Goal: Check status: Check status

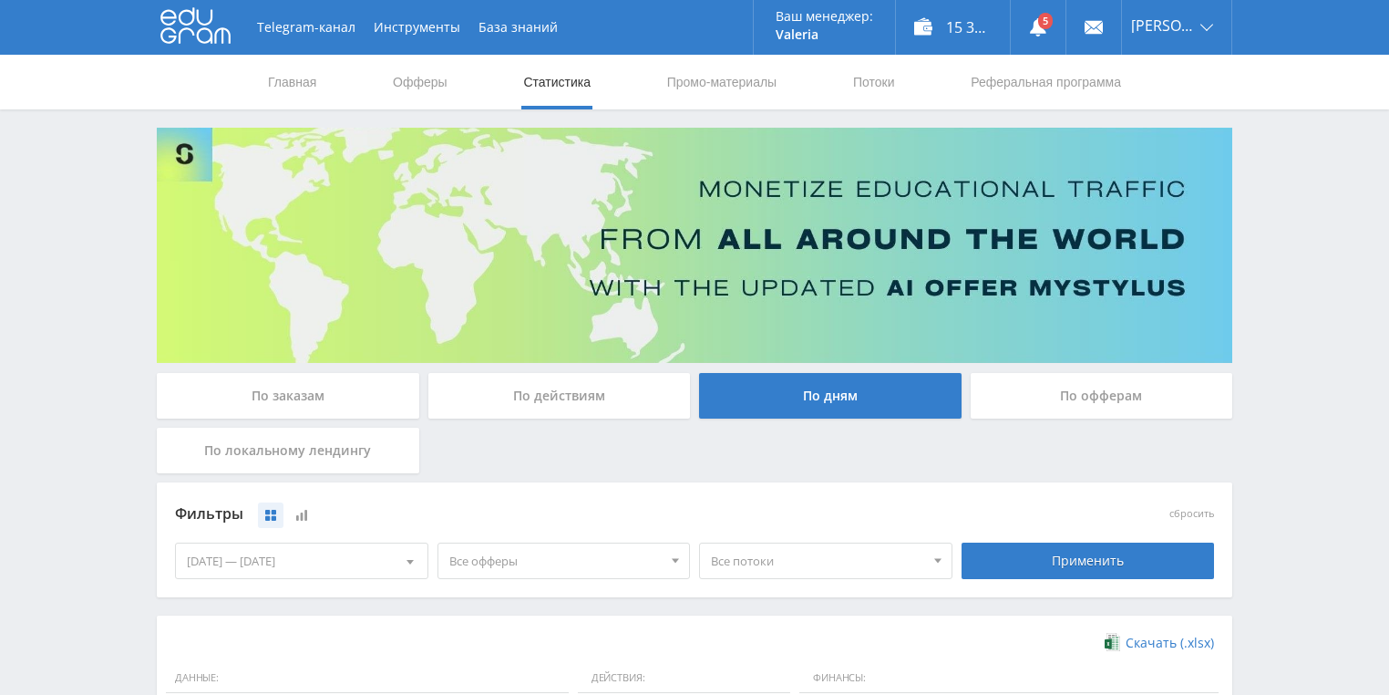
scroll to position [365, 0]
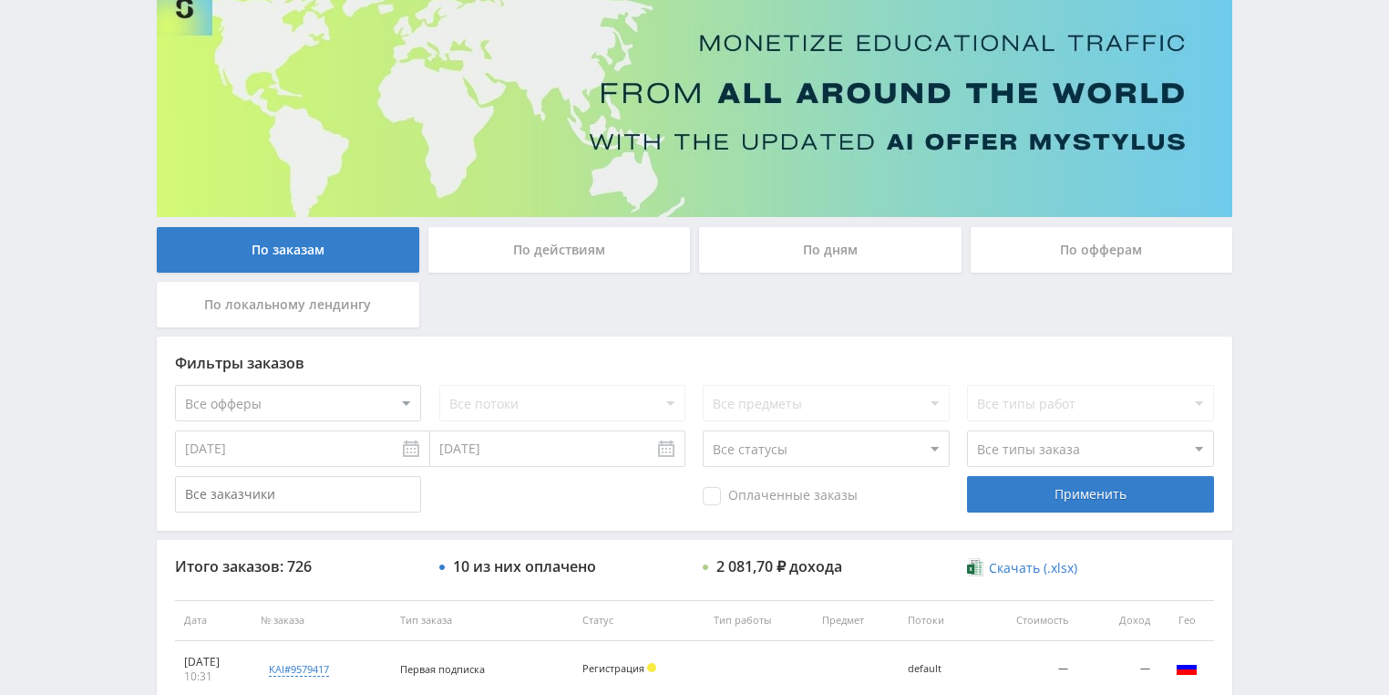
click at [521, 255] on div "По действиям" at bounding box center [559, 250] width 263 height 46
click at [0, 0] on input "По действиям" at bounding box center [0, 0] width 0 height 0
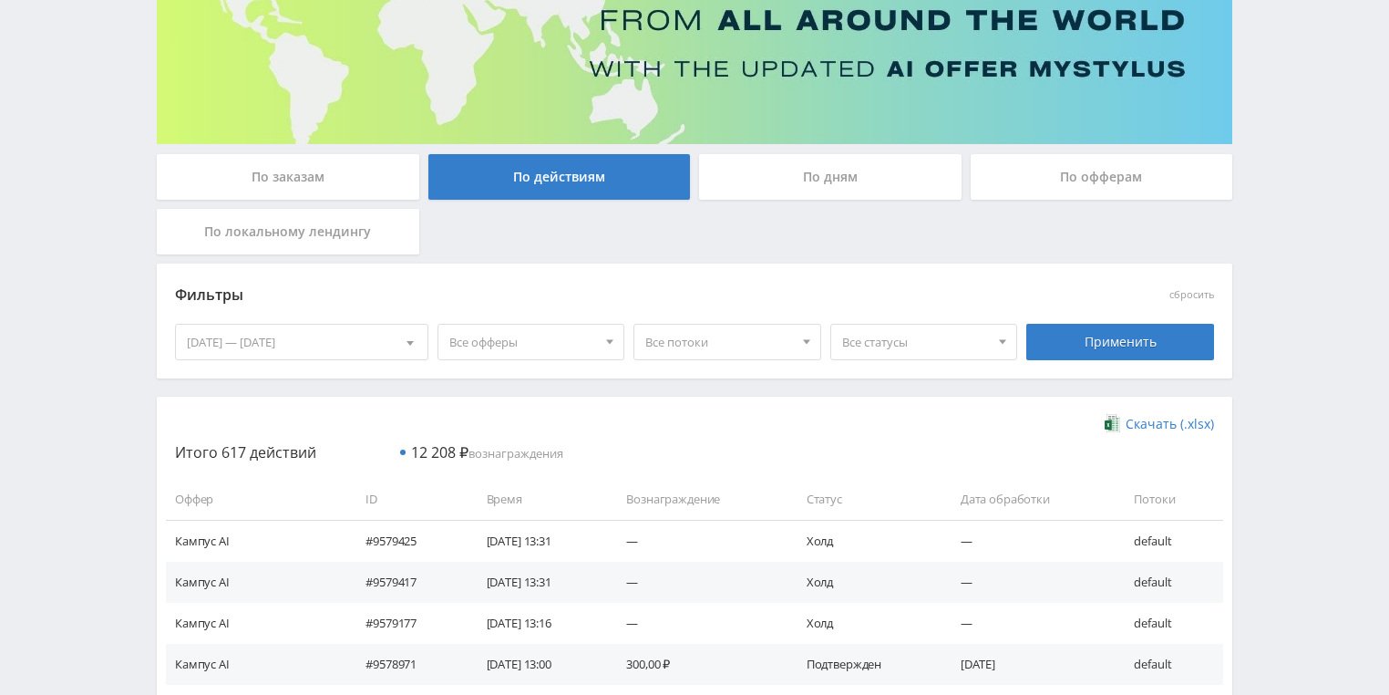
click at [815, 173] on div "По дням" at bounding box center [830, 177] width 263 height 46
click at [0, 0] on input "По дням" at bounding box center [0, 0] width 0 height 0
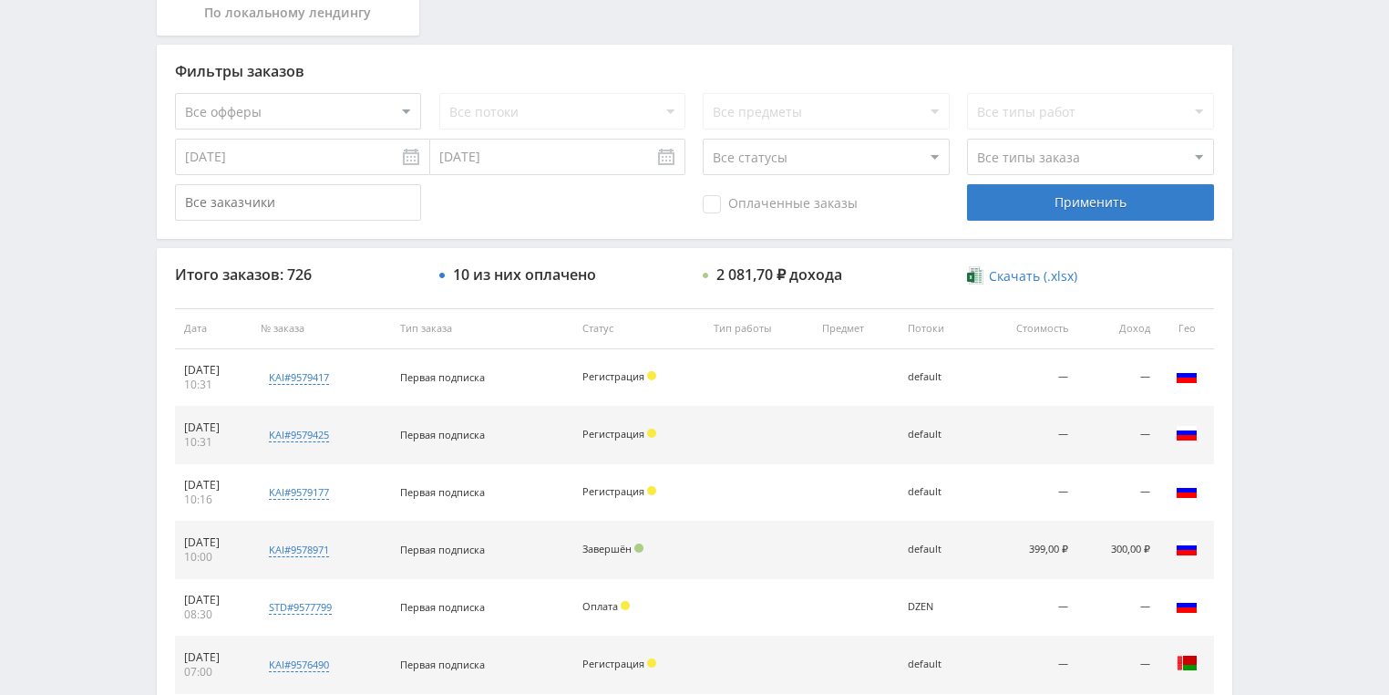
scroll to position [438, 0]
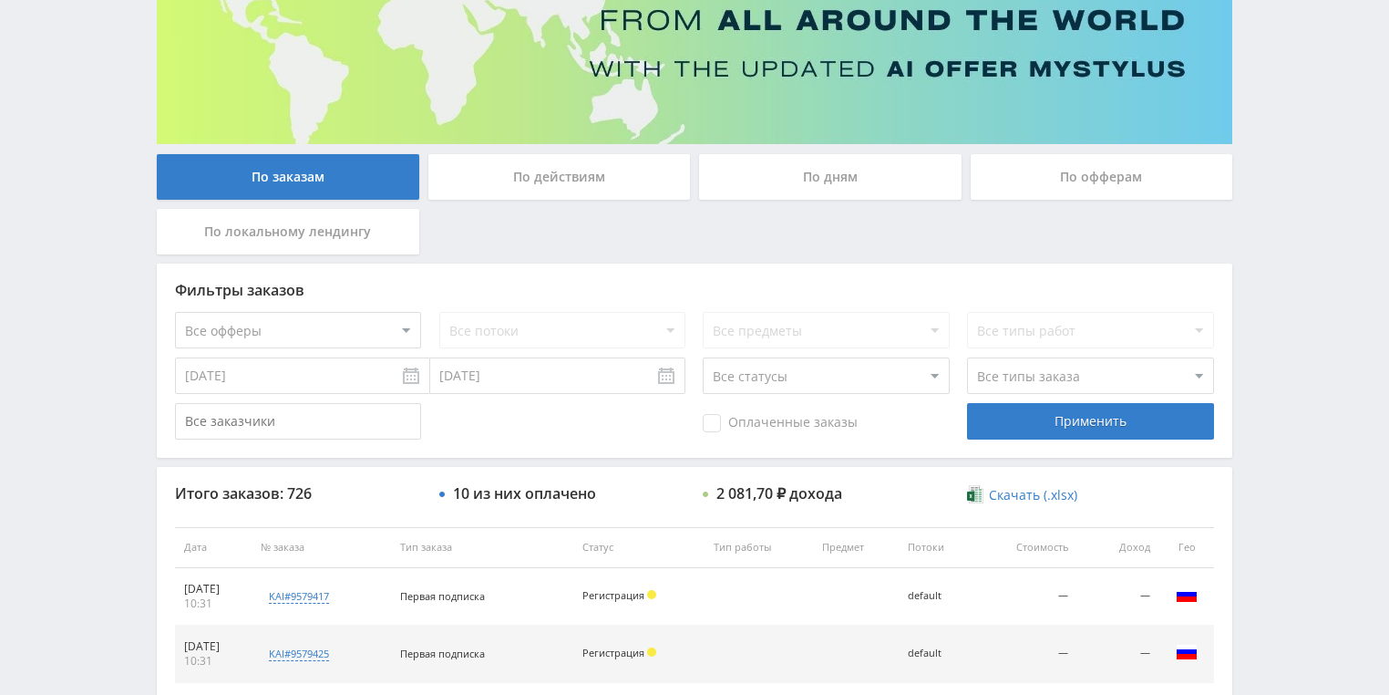
click at [546, 168] on div "По действиям" at bounding box center [559, 177] width 263 height 46
click at [0, 0] on input "По действиям" at bounding box center [0, 0] width 0 height 0
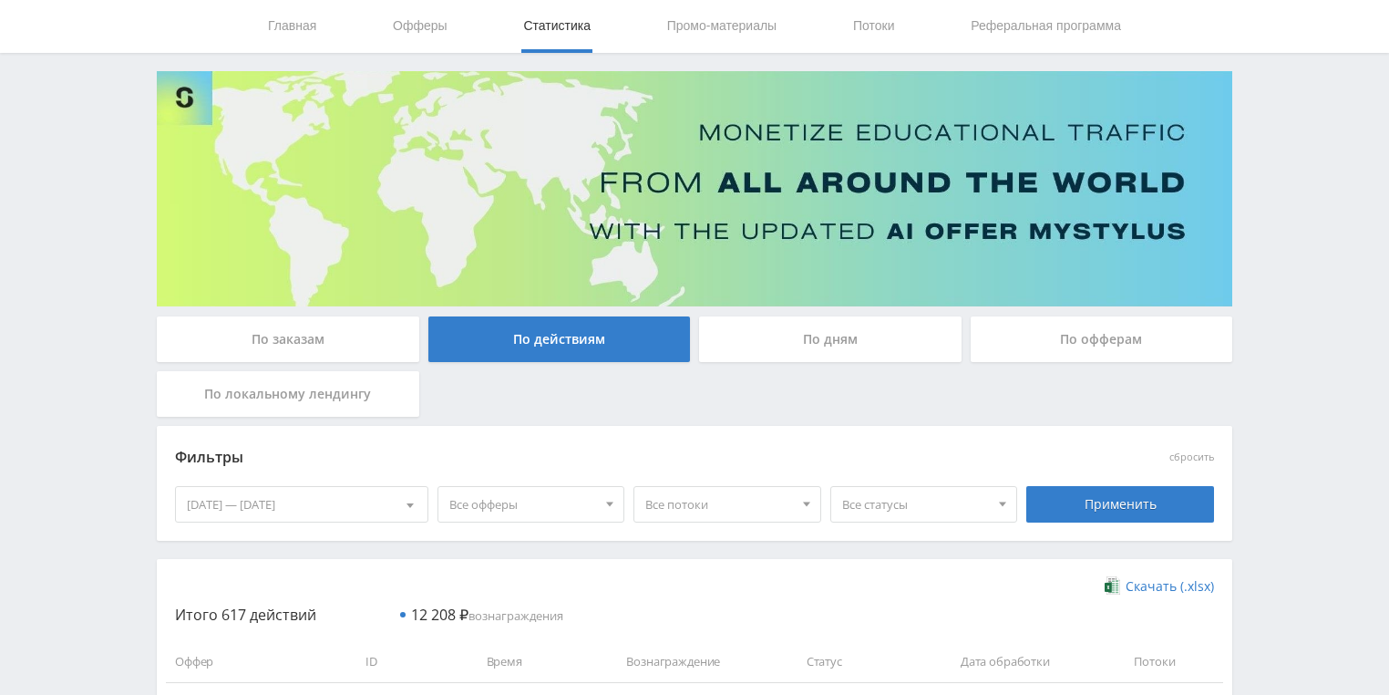
scroll to position [219, 0]
